Goal: Communication & Community: Answer question/provide support

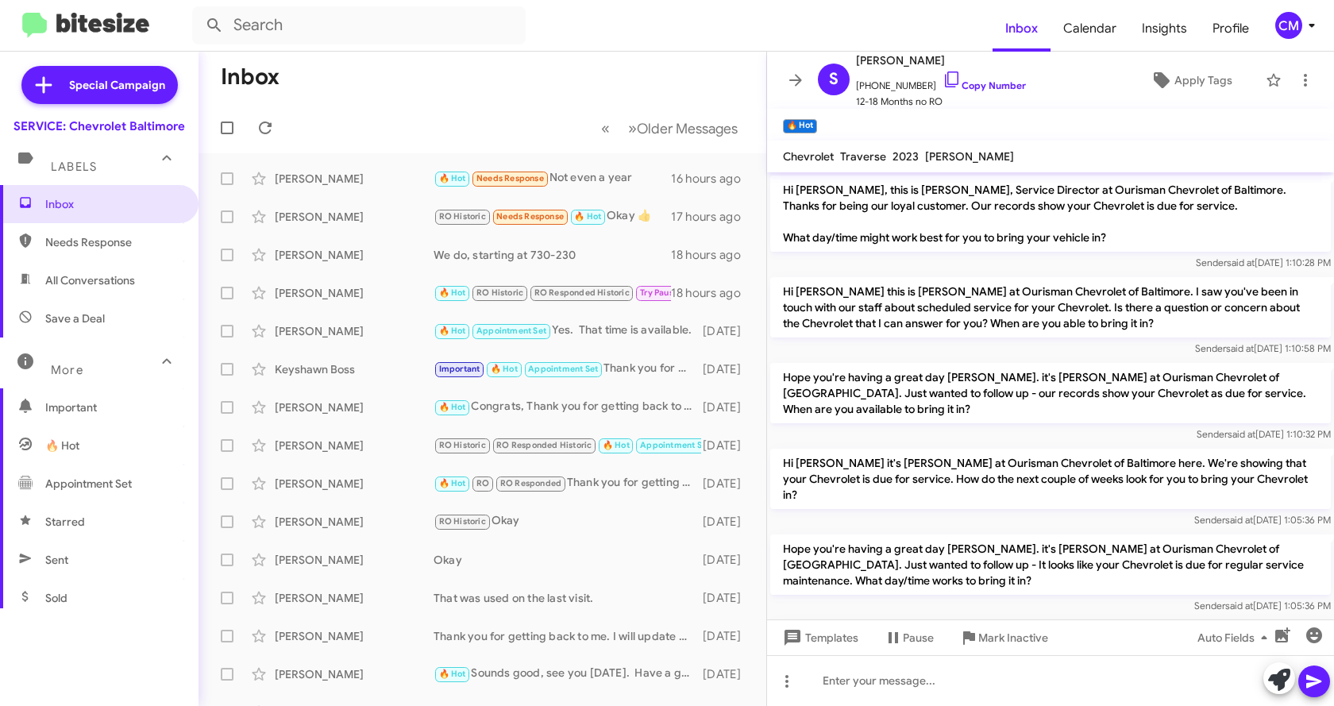
scroll to position [914, 0]
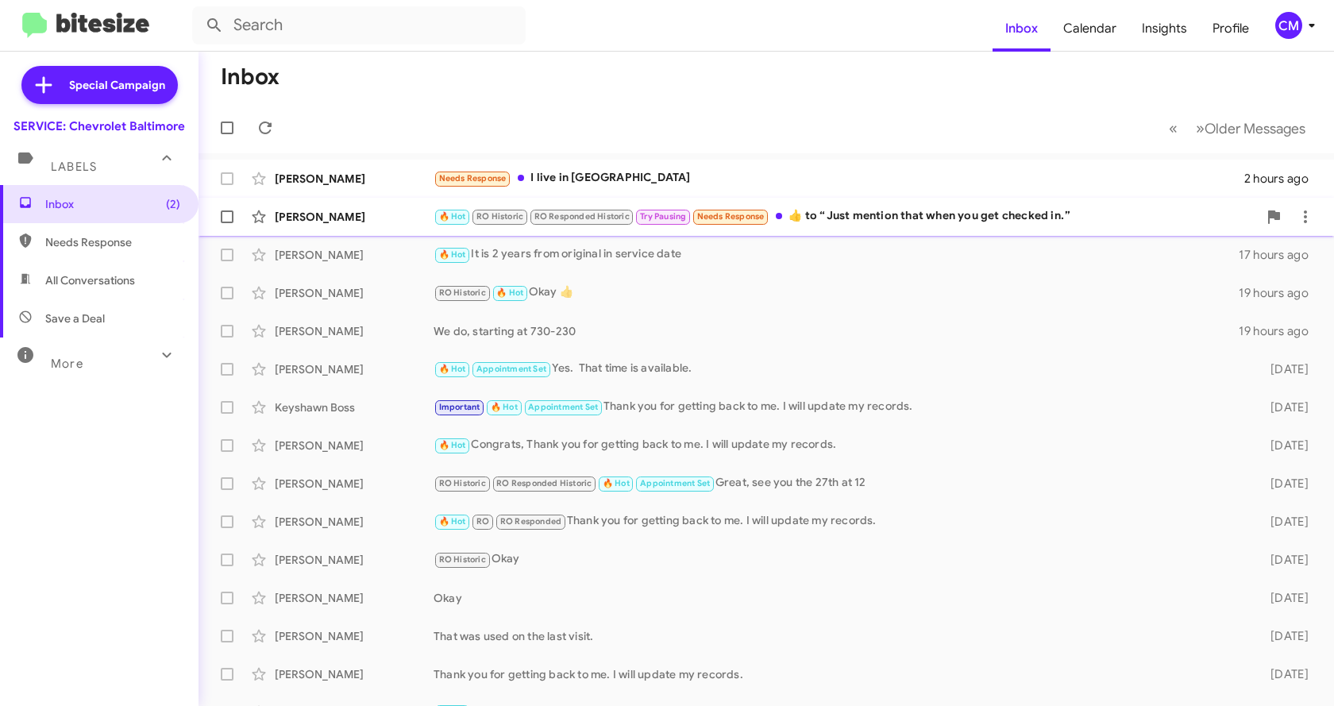
click at [346, 220] on div "[PERSON_NAME]" at bounding box center [354, 217] width 159 height 16
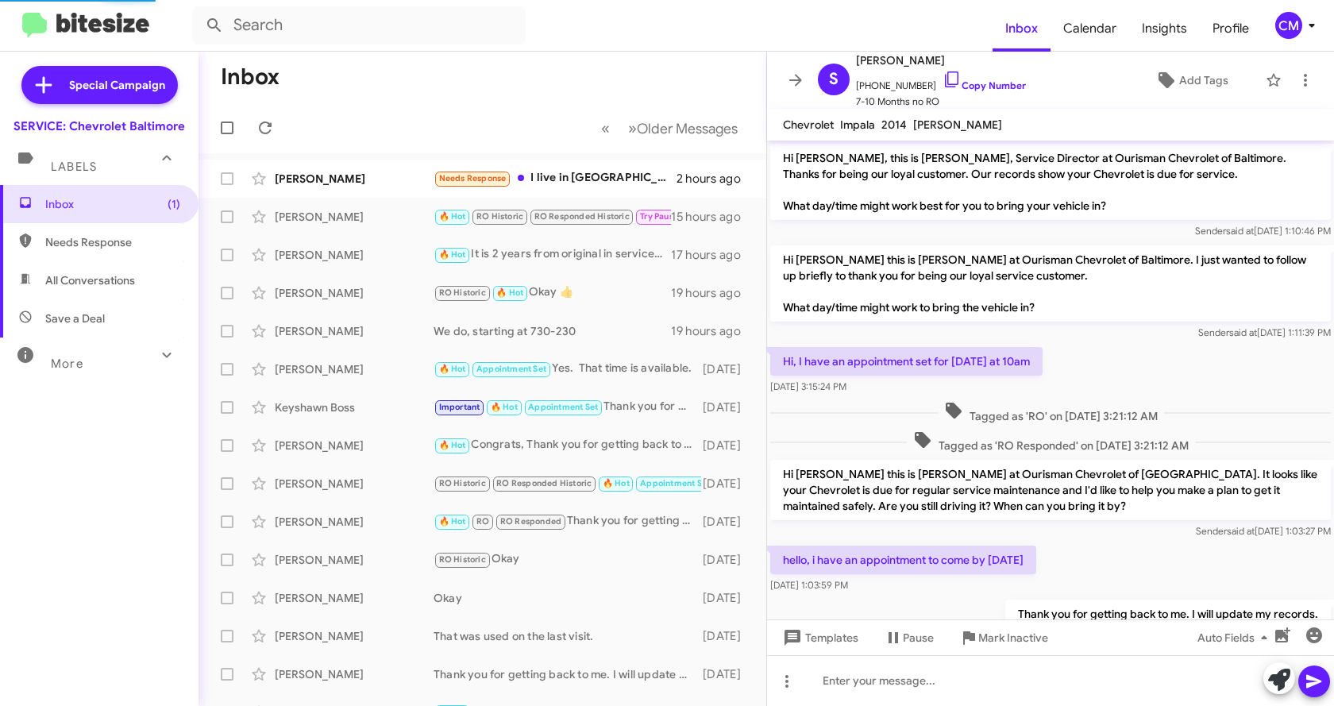
scroll to position [294, 0]
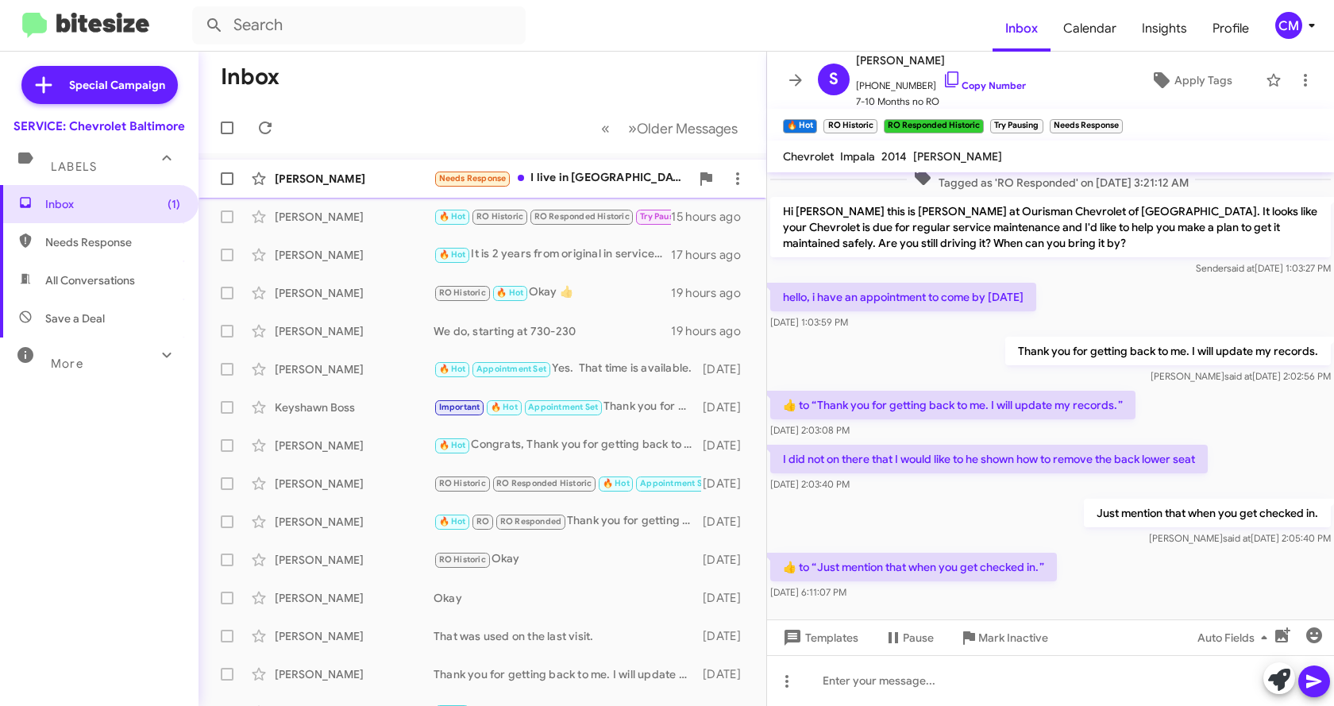
click at [539, 179] on div "Needs Response I live in [GEOGRAPHIC_DATA]" at bounding box center [561, 178] width 256 height 18
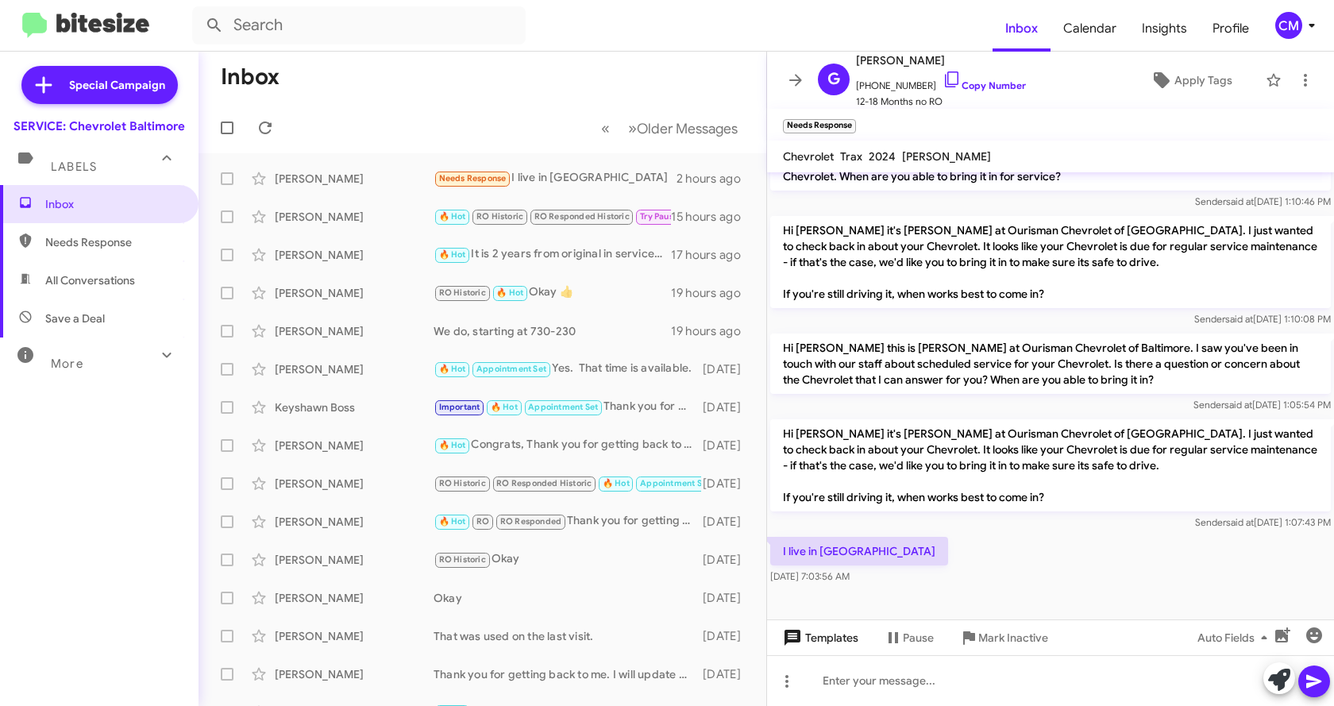
click at [811, 647] on span "Templates" at bounding box center [818, 637] width 79 height 29
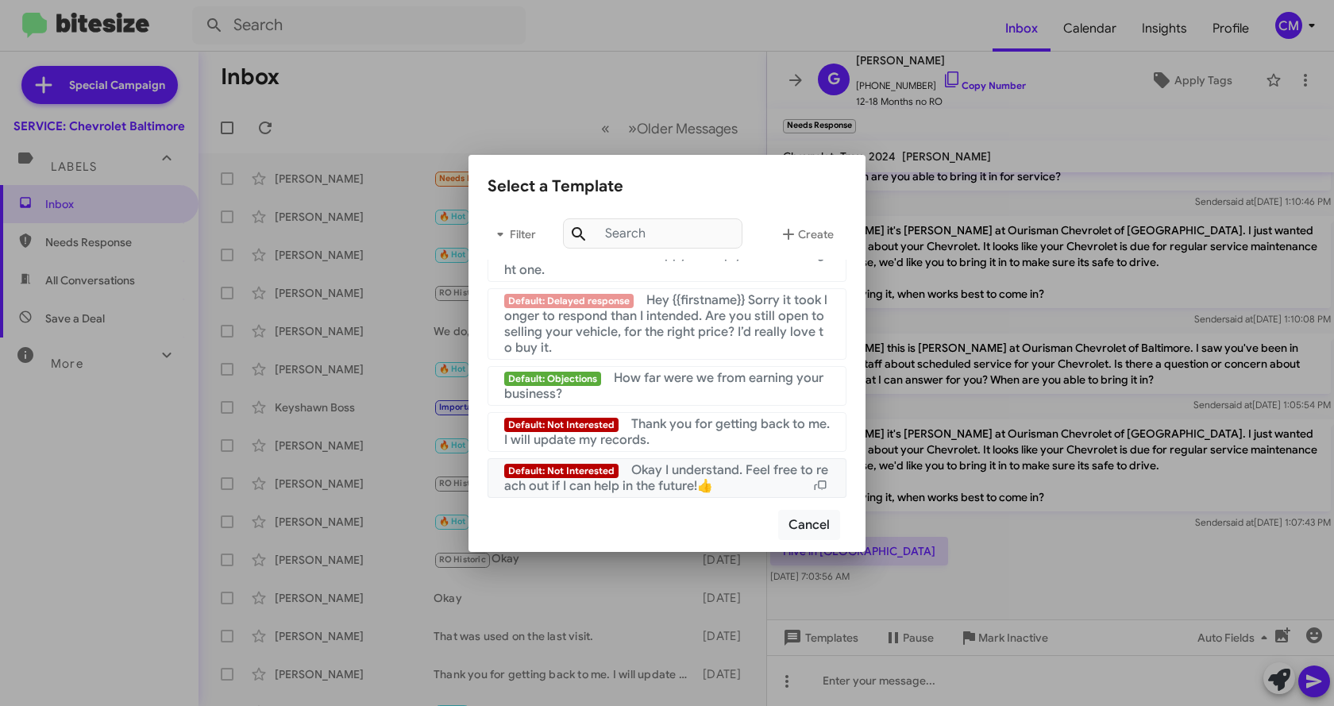
scroll to position [1065, 0]
click at [675, 440] on div "Default: Not Interested Thank you for getting back to me. I will update my reco…" at bounding box center [666, 432] width 325 height 32
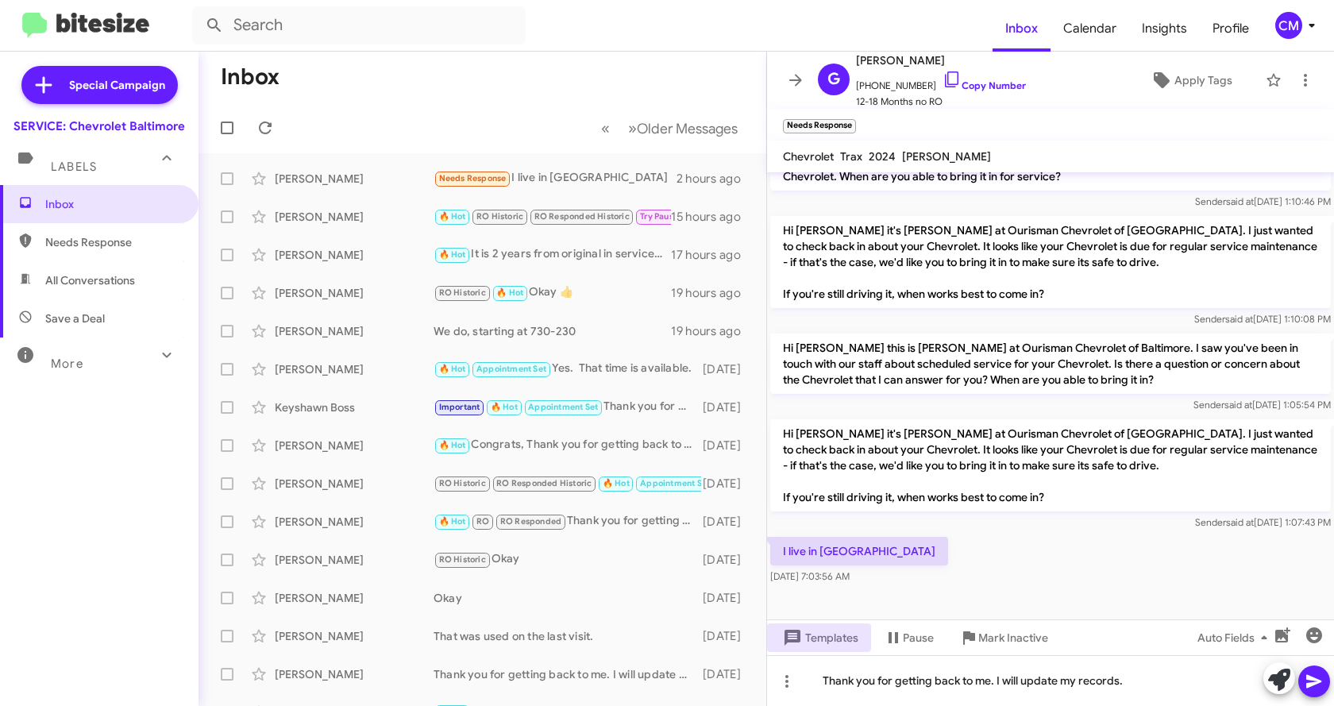
click at [1309, 679] on icon at bounding box center [1313, 681] width 15 height 13
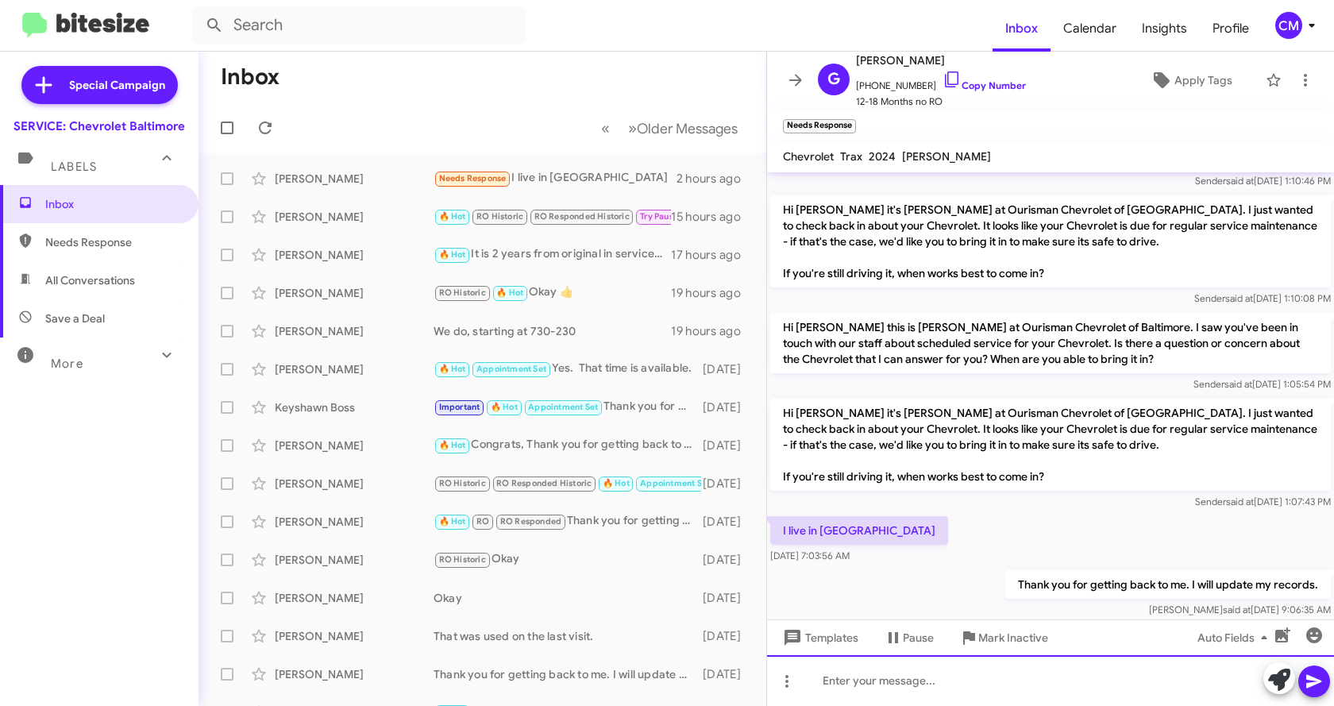
scroll to position [345, 0]
